Goal: Task Accomplishment & Management: Manage account settings

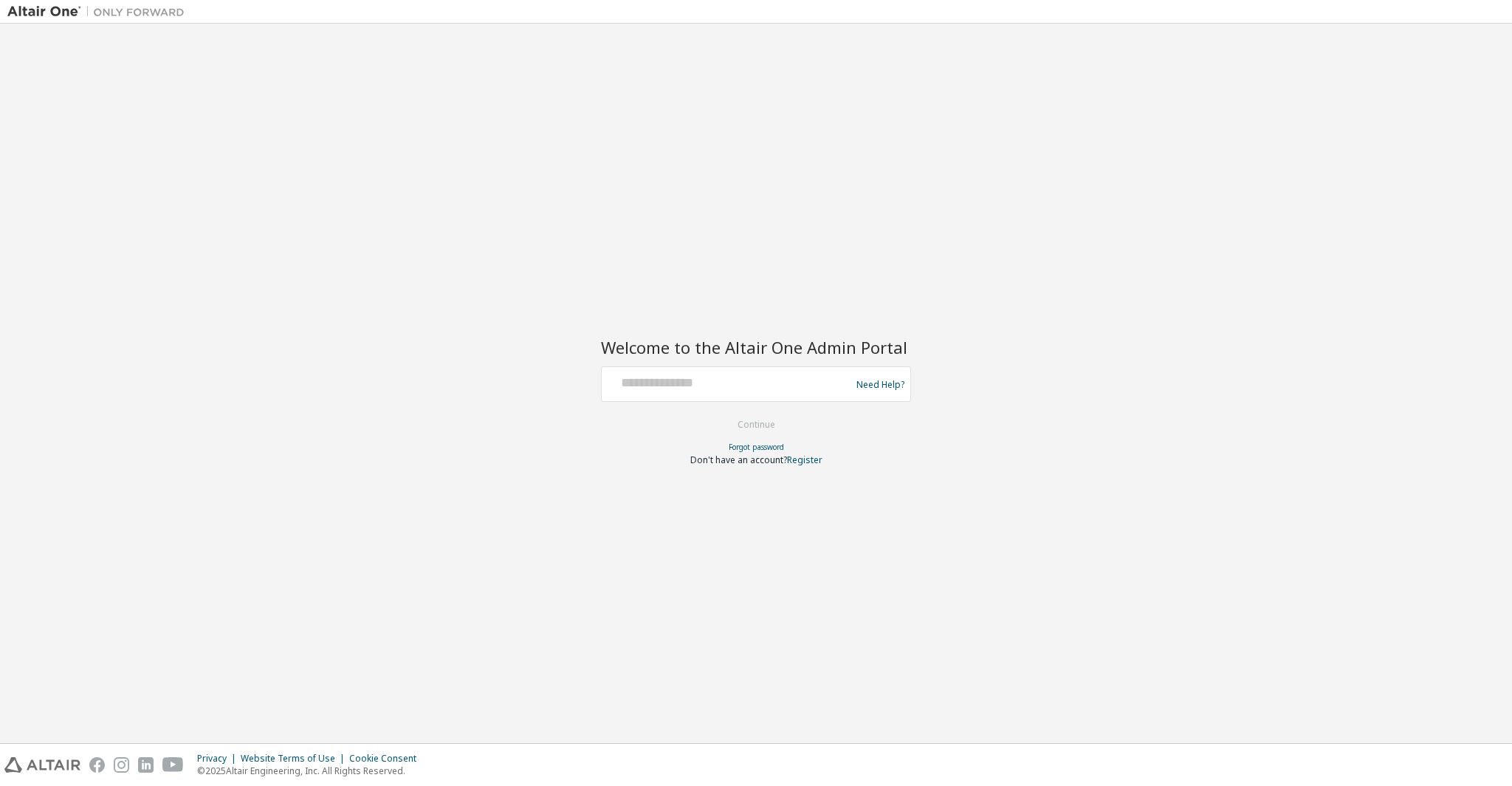
click at [732, 395] on div at bounding box center [728, 384] width 241 height 28
click at [727, 384] on input "text" at bounding box center [728, 381] width 241 height 22
type input "**********"
click at [723, 413] on button "Continue" at bounding box center [757, 424] width 69 height 22
click at [748, 393] on div at bounding box center [728, 384] width 241 height 28
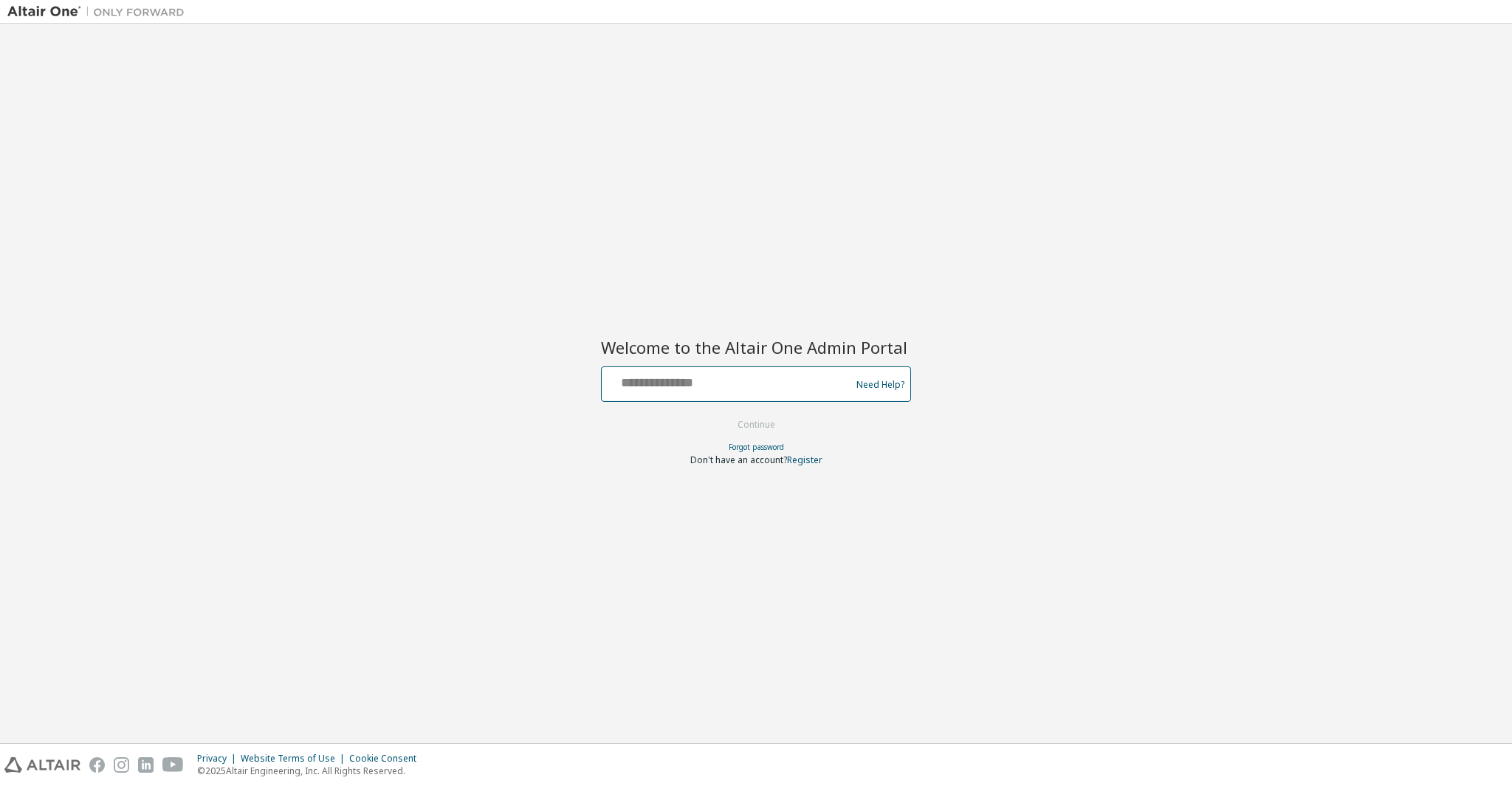
click at [747, 374] on input "text" at bounding box center [728, 381] width 241 height 22
click at [695, 388] on input "text" at bounding box center [728, 381] width 241 height 22
type input "**********"
click at [723, 413] on button "Continue" at bounding box center [757, 424] width 69 height 22
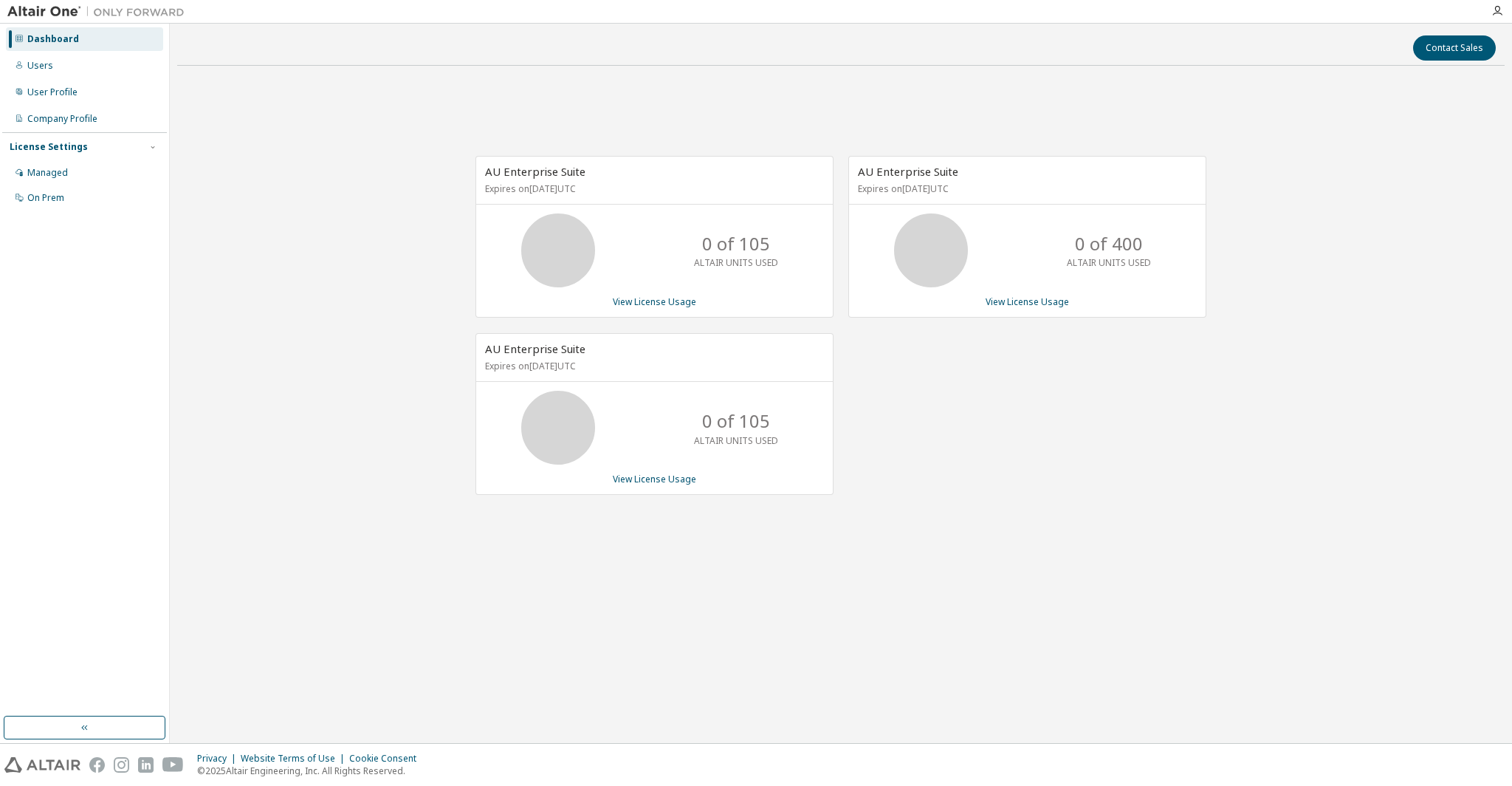
click at [1041, 441] on div "AU Enterprise Suite Expires on December 8, 2026 UTC 0 of 400 ALTAIR UNITS USED …" at bounding box center [1020, 333] width 373 height 355
click at [962, 416] on div "AU Enterprise Suite Expires on December 8, 2026 UTC 0 of 400 ALTAIR UNITS USED …" at bounding box center [1020, 333] width 373 height 355
click at [679, 305] on link "View License Usage" at bounding box center [655, 302] width 83 height 13
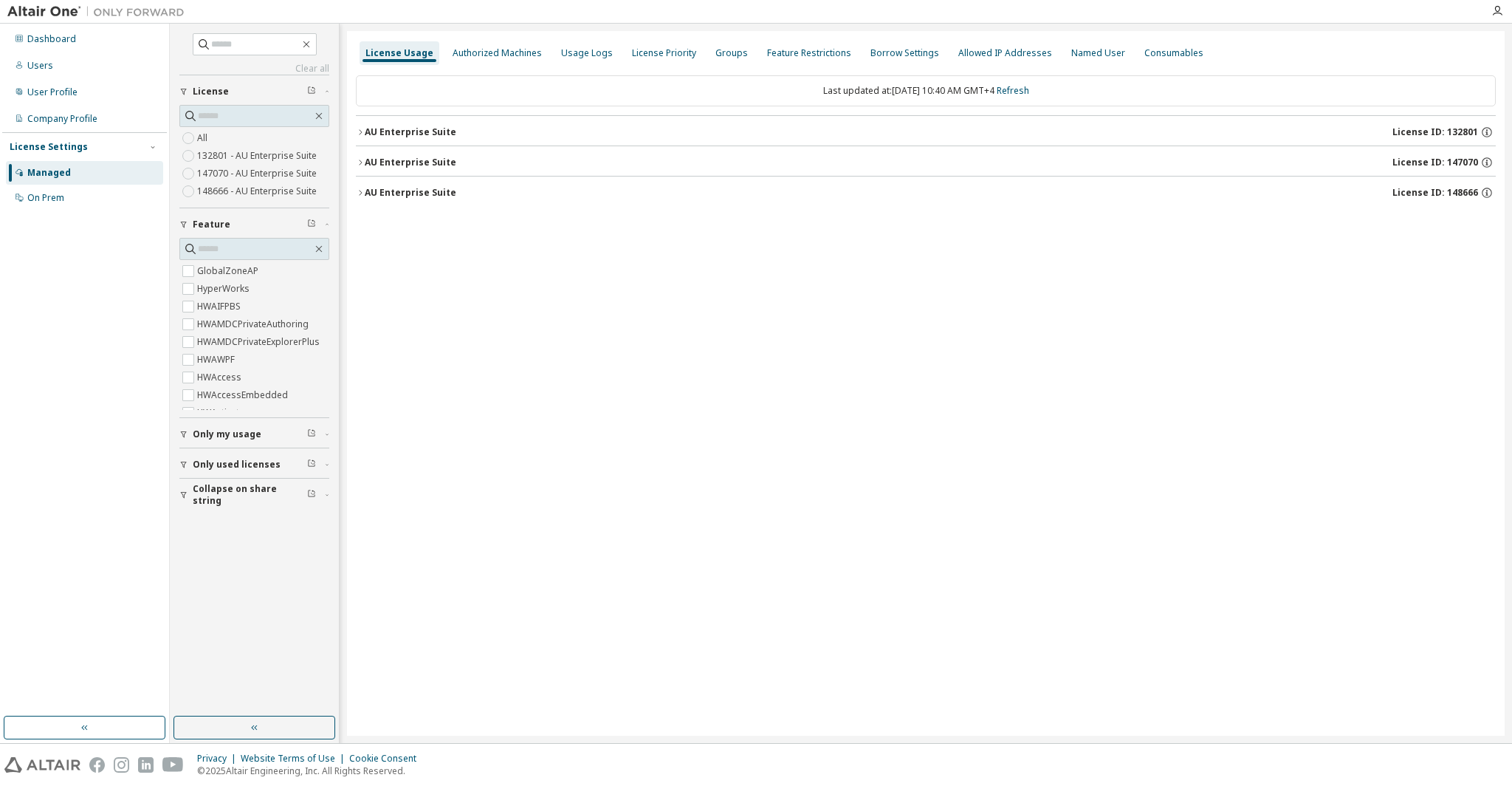
click at [363, 128] on icon "button" at bounding box center [361, 132] width 9 height 9
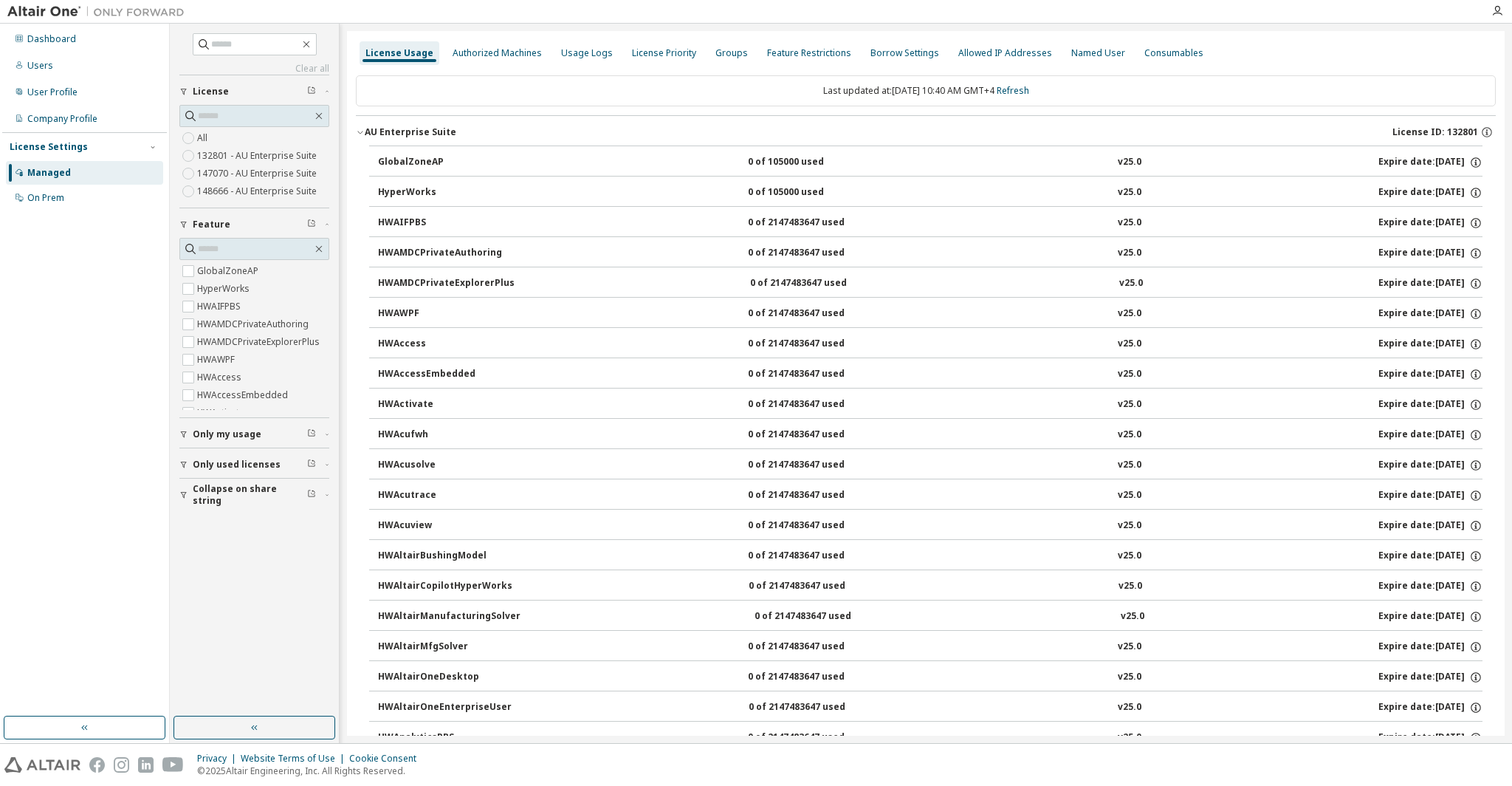
click at [363, 128] on icon "button" at bounding box center [361, 132] width 9 height 9
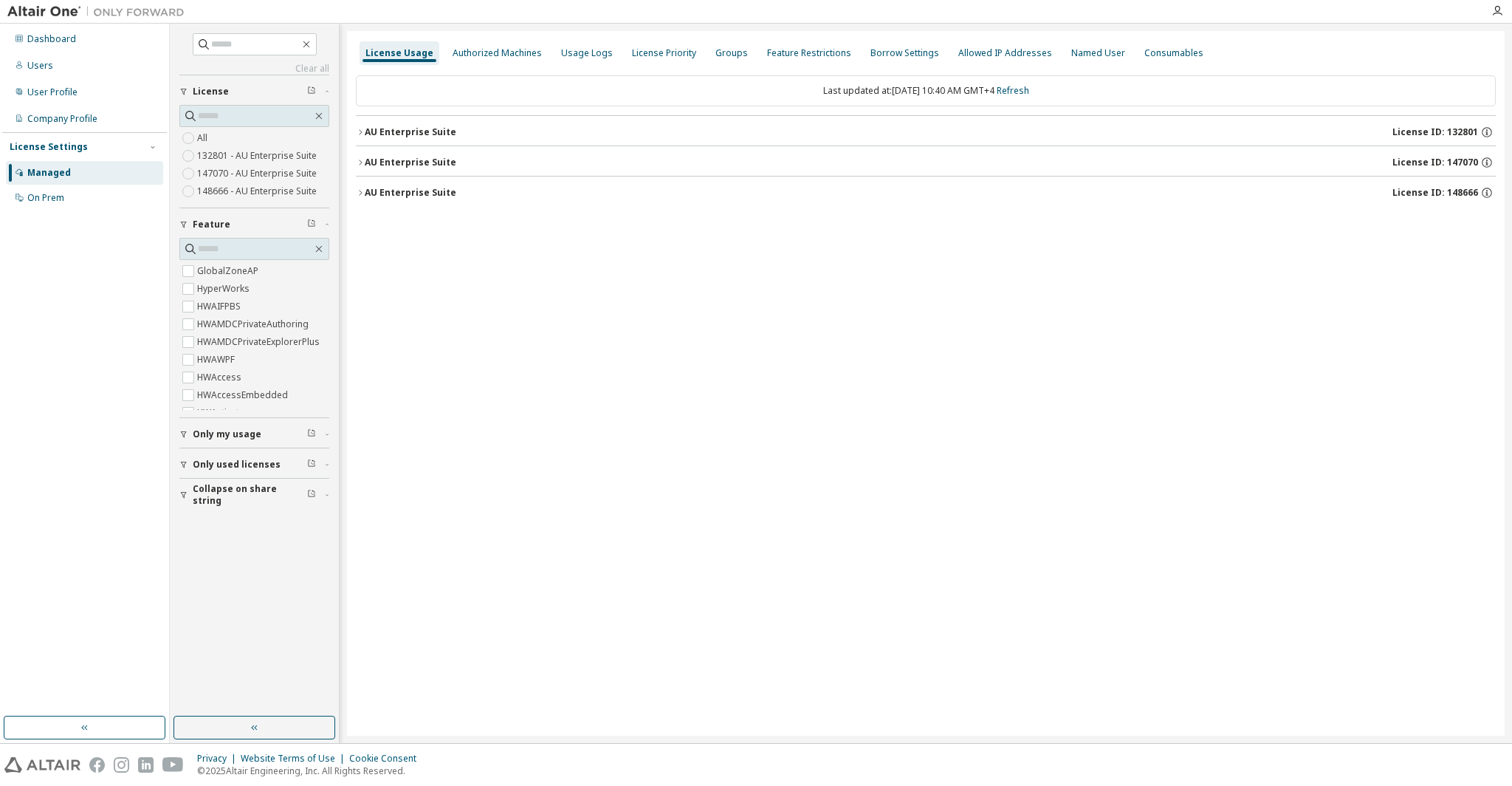
click at [363, 161] on icon "button" at bounding box center [361, 163] width 9 height 9
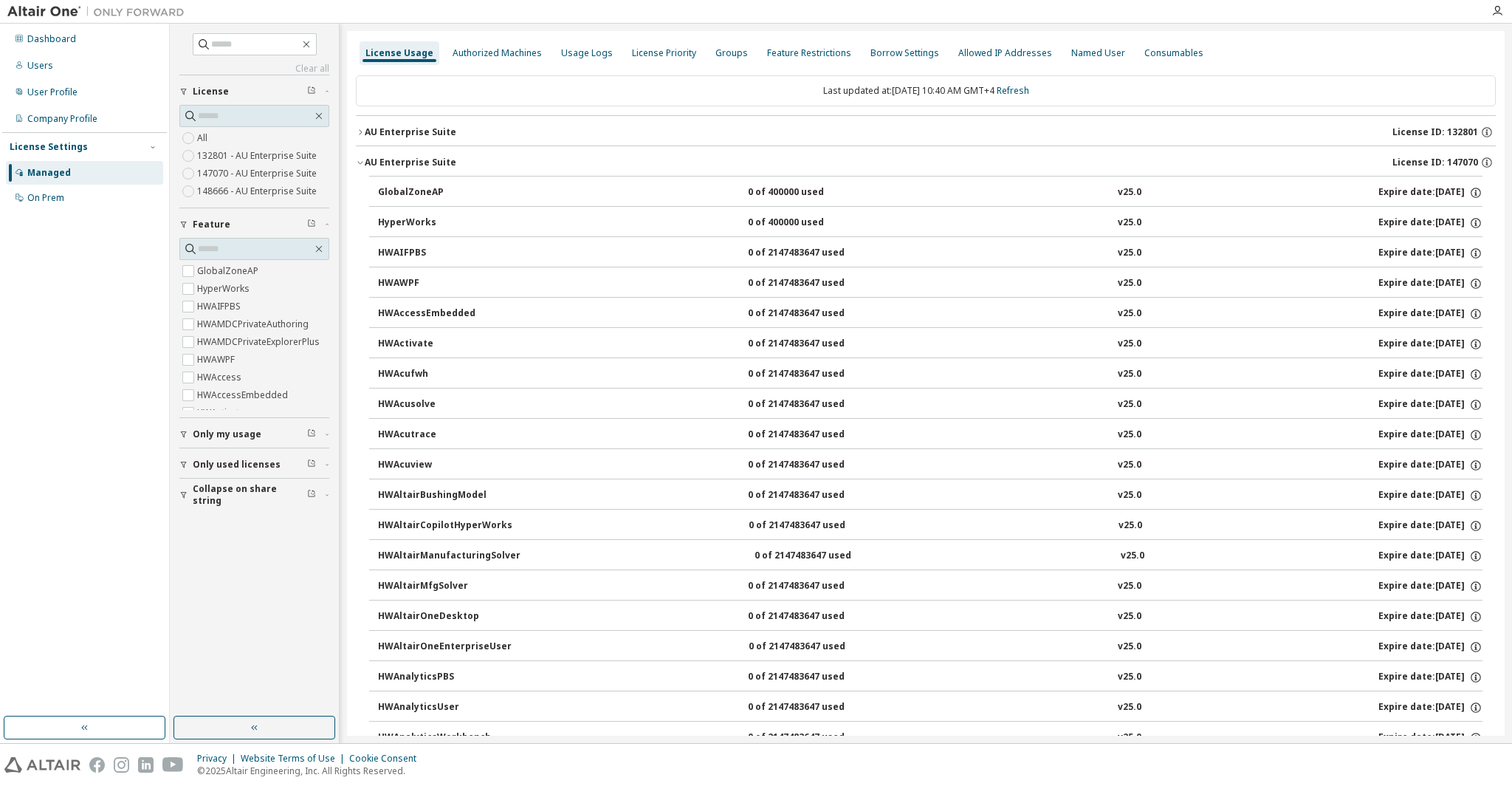
click at [363, 161] on icon "button" at bounding box center [361, 163] width 9 height 9
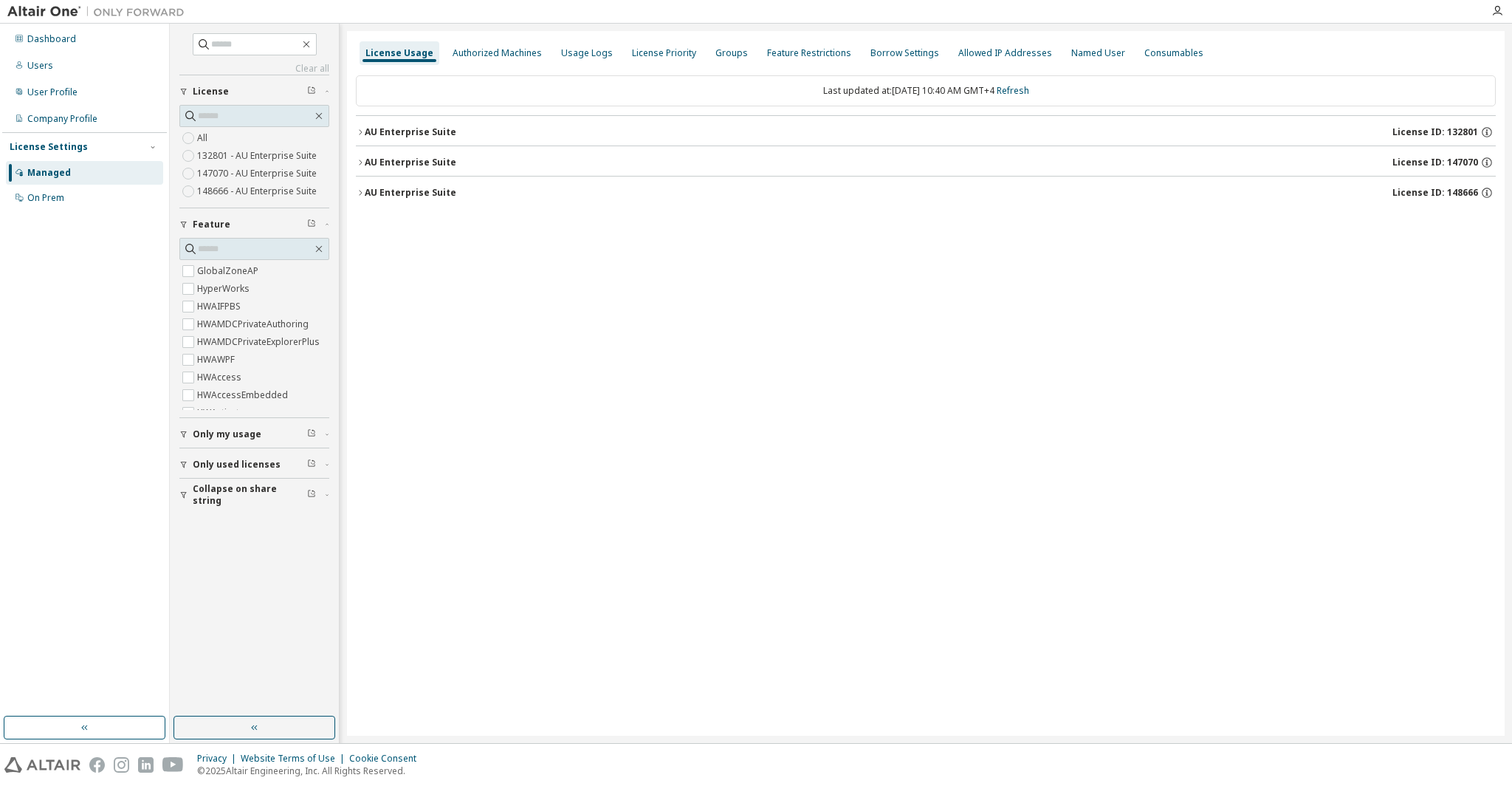
click at [362, 189] on icon "button" at bounding box center [361, 193] width 9 height 9
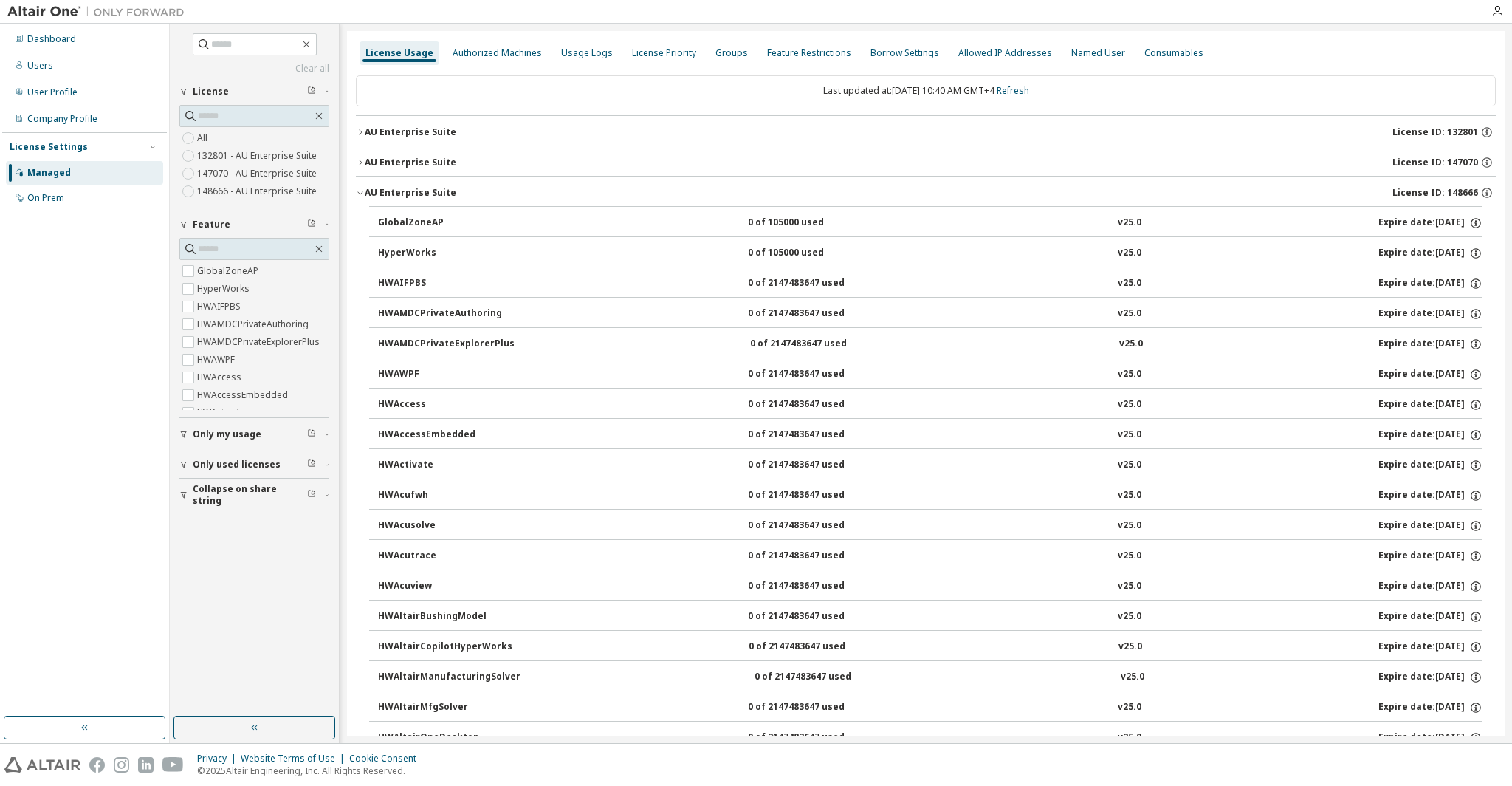
click at [362, 189] on icon "button" at bounding box center [361, 193] width 9 height 9
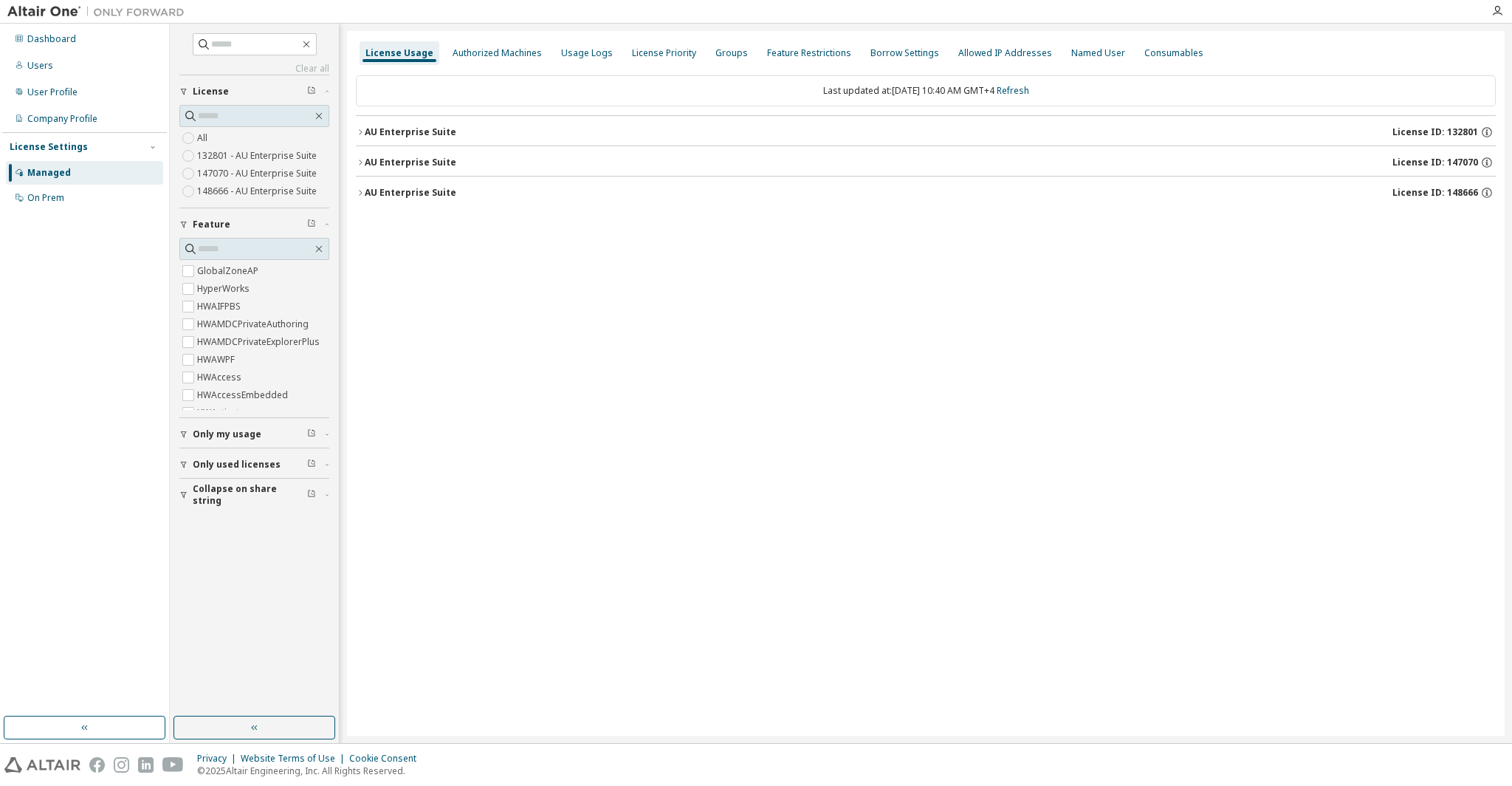
click at [513, 275] on div "License Usage Authorized Machines Usage Logs License Priority Groups Feature Re…" at bounding box center [926, 383] width 1158 height 705
